Goal: Task Accomplishment & Management: Manage account settings

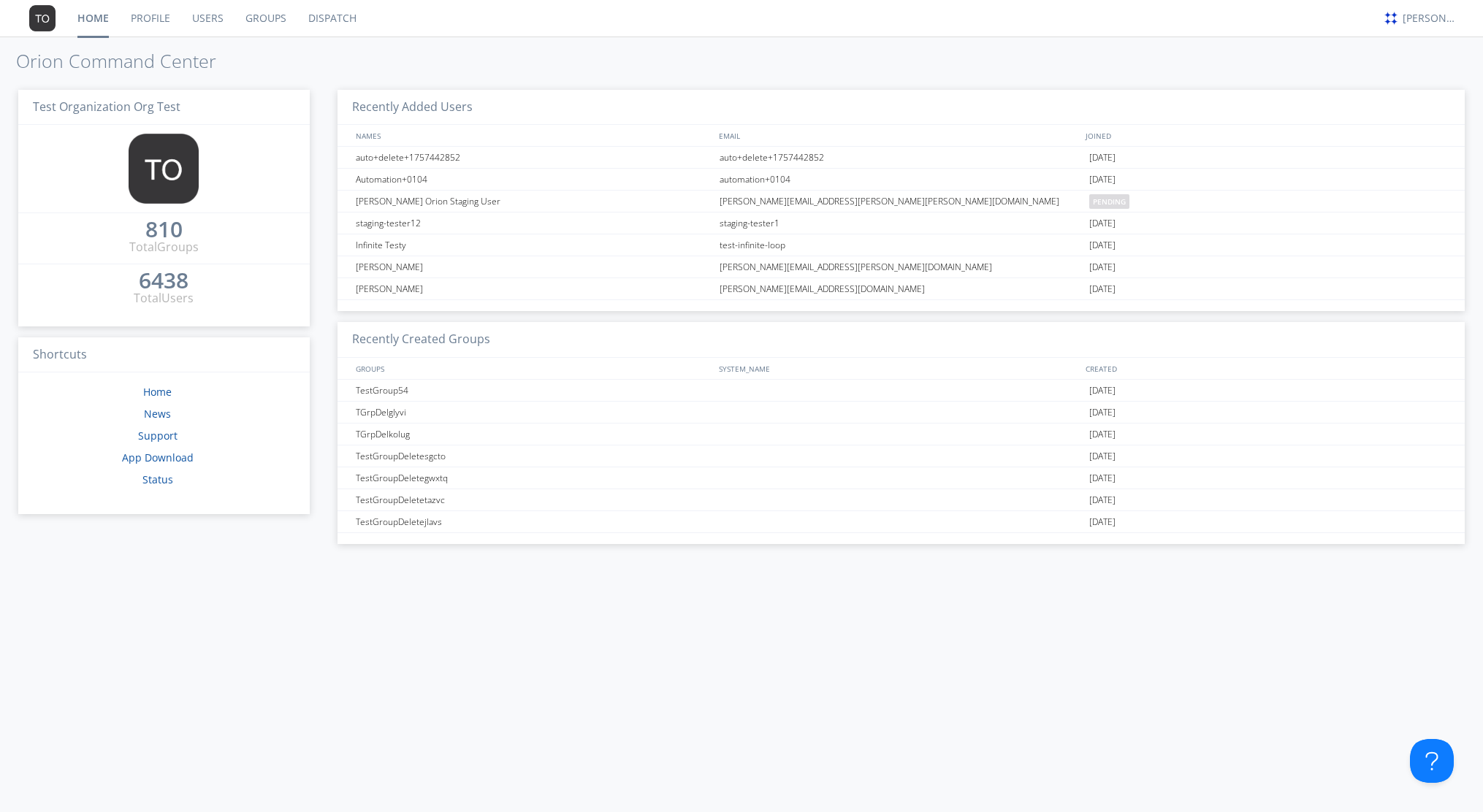
click at [203, 19] on link "Users" at bounding box center [208, 18] width 53 height 36
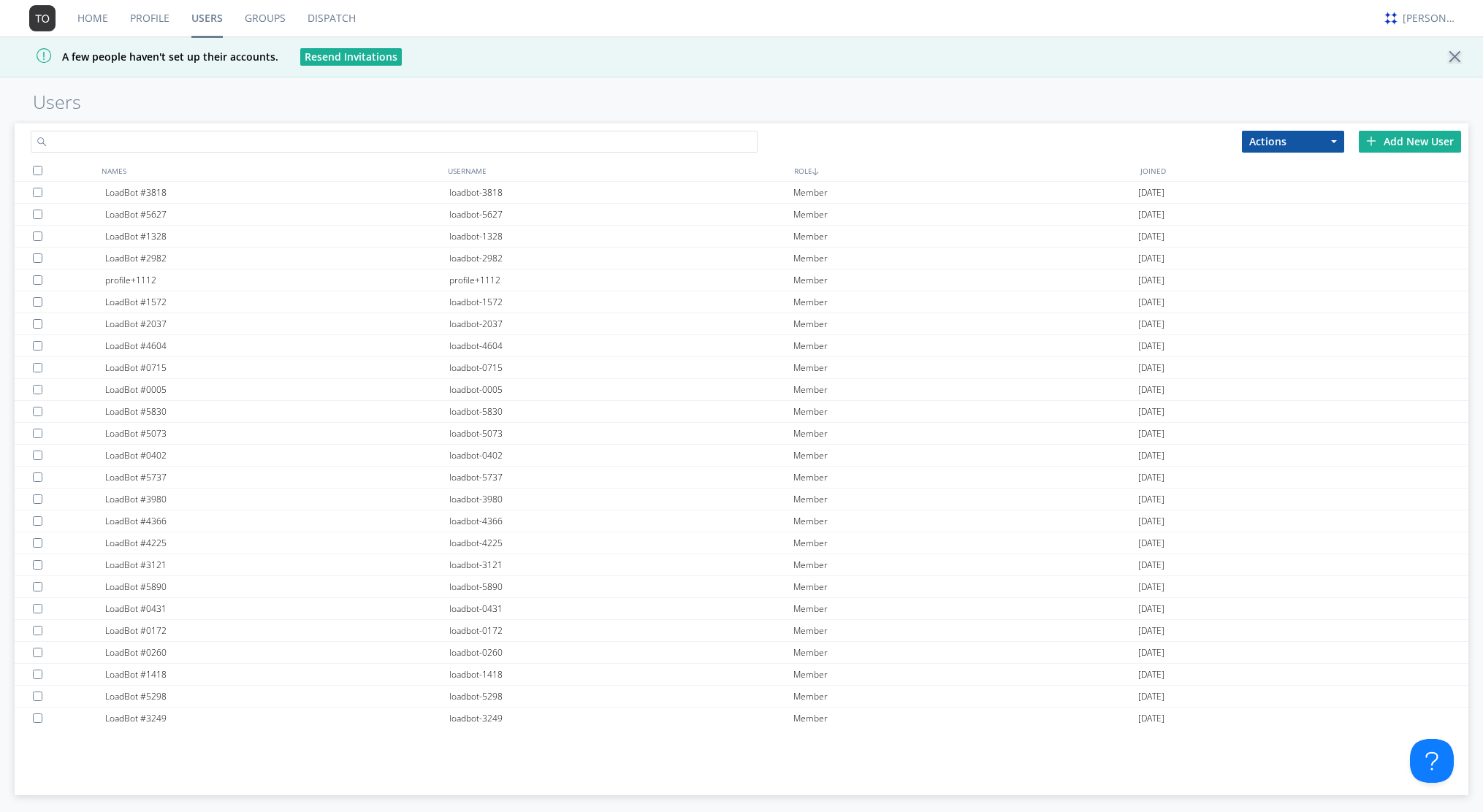
click at [422, 134] on input "text" at bounding box center [393, 142] width 727 height 22
click at [164, 279] on div "profile+1112" at bounding box center [278, 279] width 344 height 21
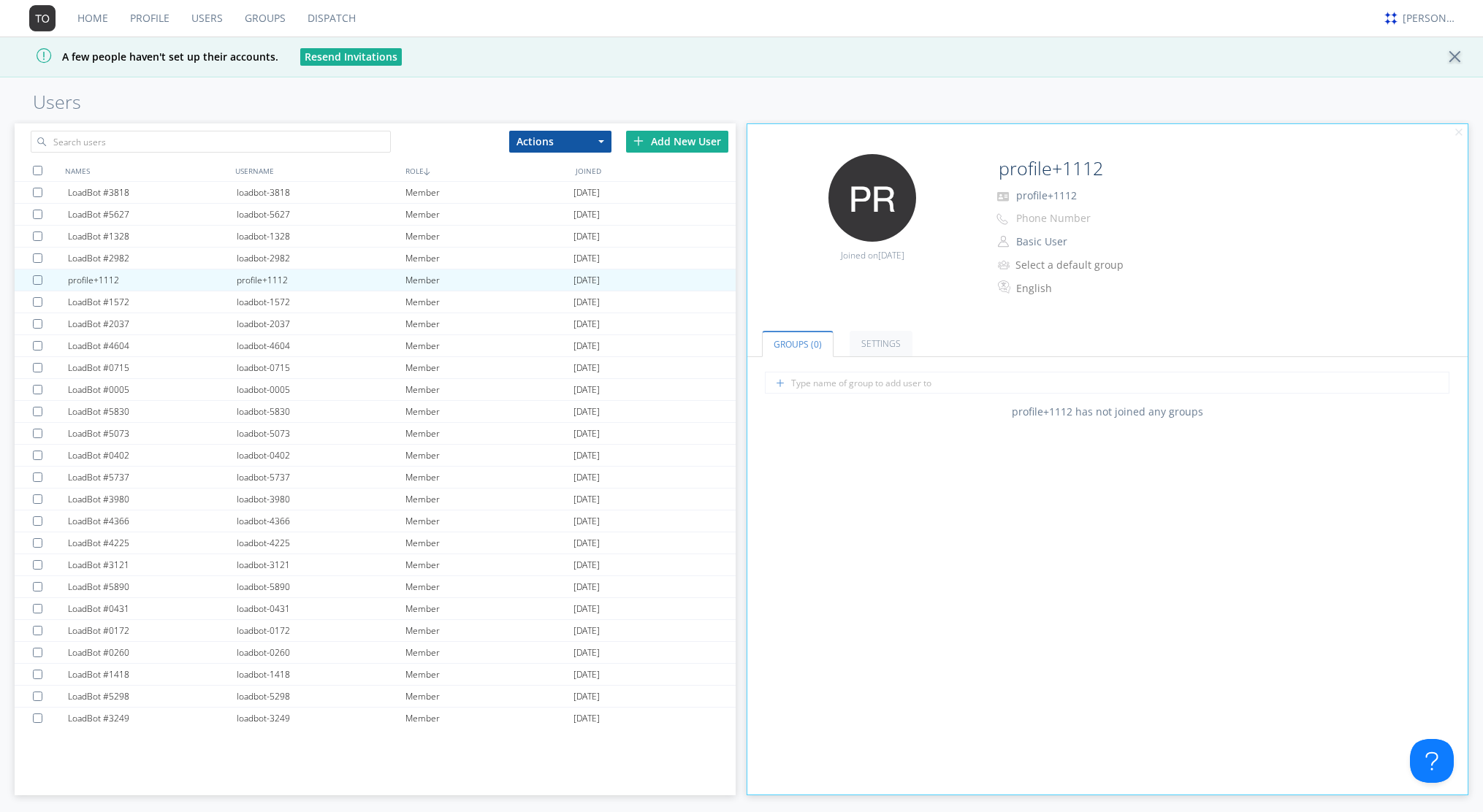
click at [1085, 193] on p "profile+1112" at bounding box center [1139, 196] width 292 height 19
click at [1073, 194] on span "profile+1112" at bounding box center [1047, 195] width 61 height 14
click at [1107, 167] on input "profile+1112" at bounding box center [1111, 169] width 236 height 30
type input "p"
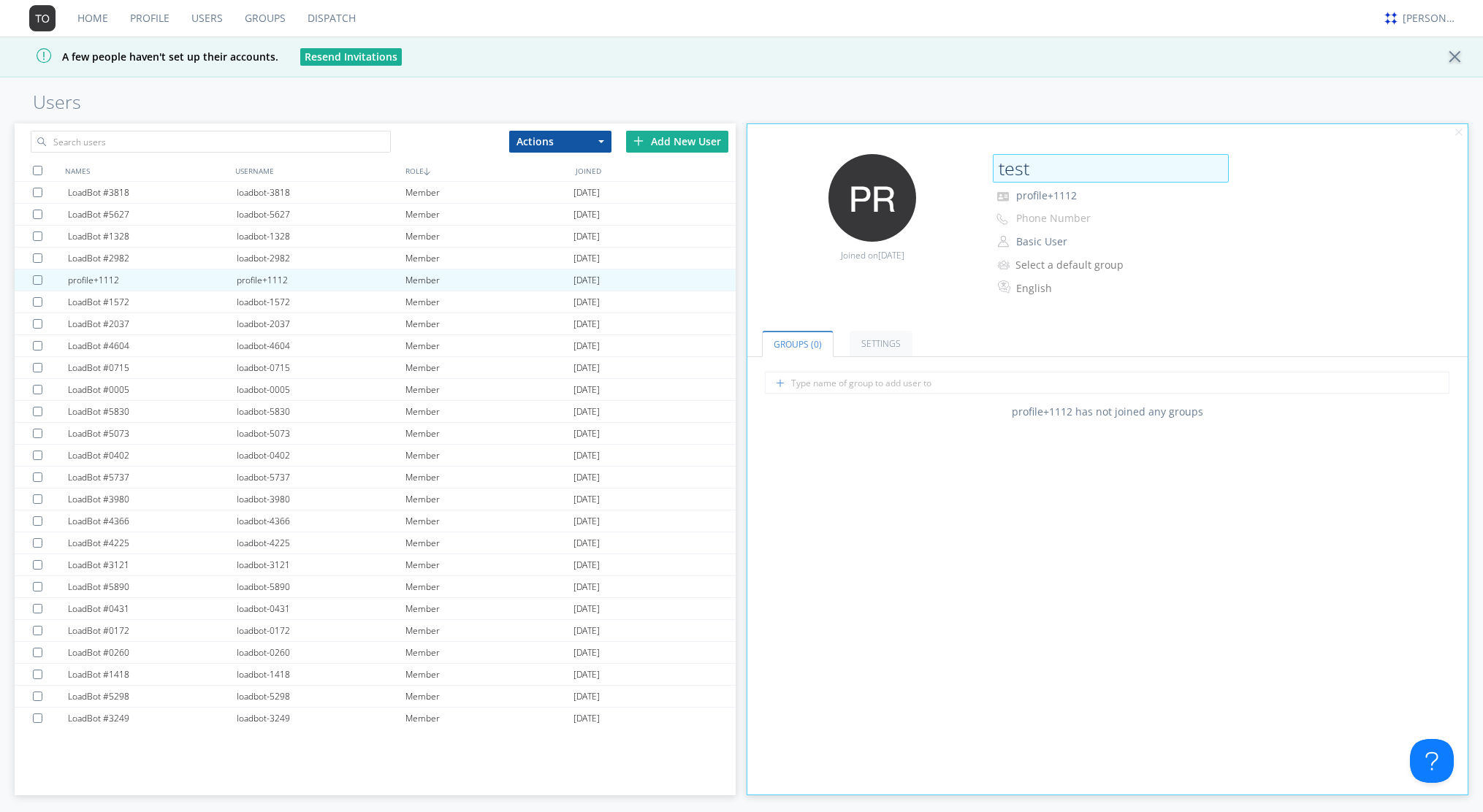
type input "test"
